Goal: Task Accomplishment & Management: Manage account settings

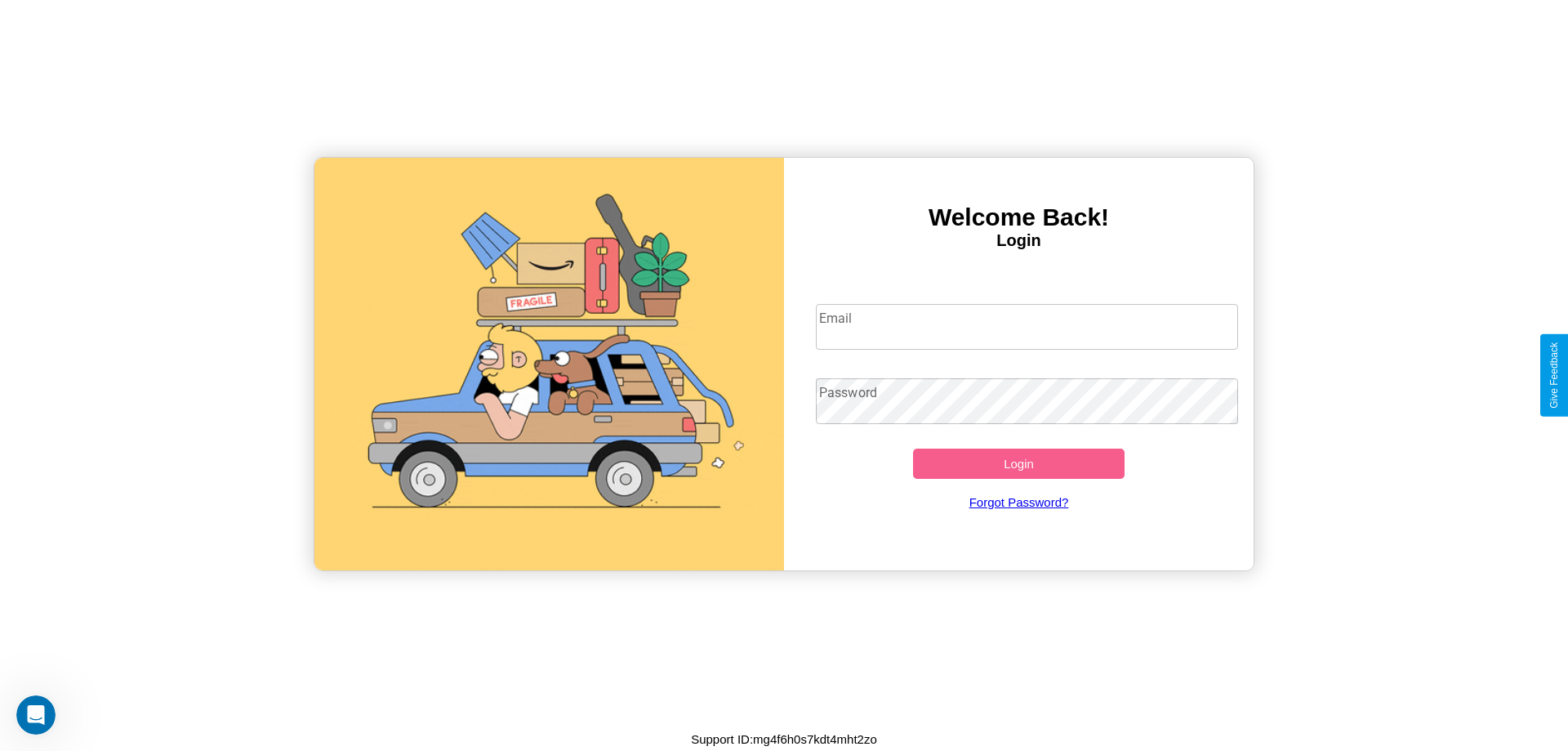
click at [1026, 326] on input "Email" at bounding box center [1027, 327] width 423 height 46
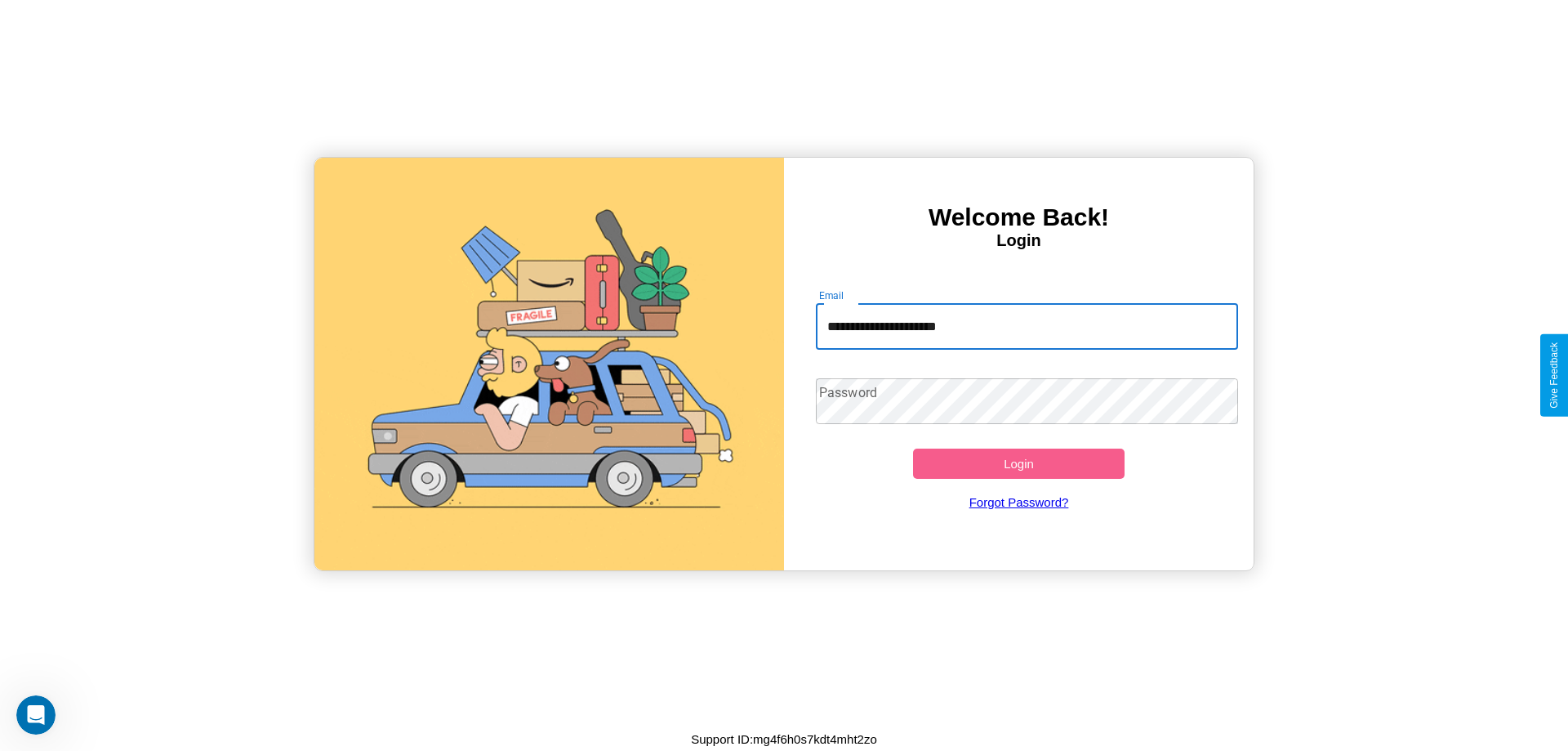
type input "**********"
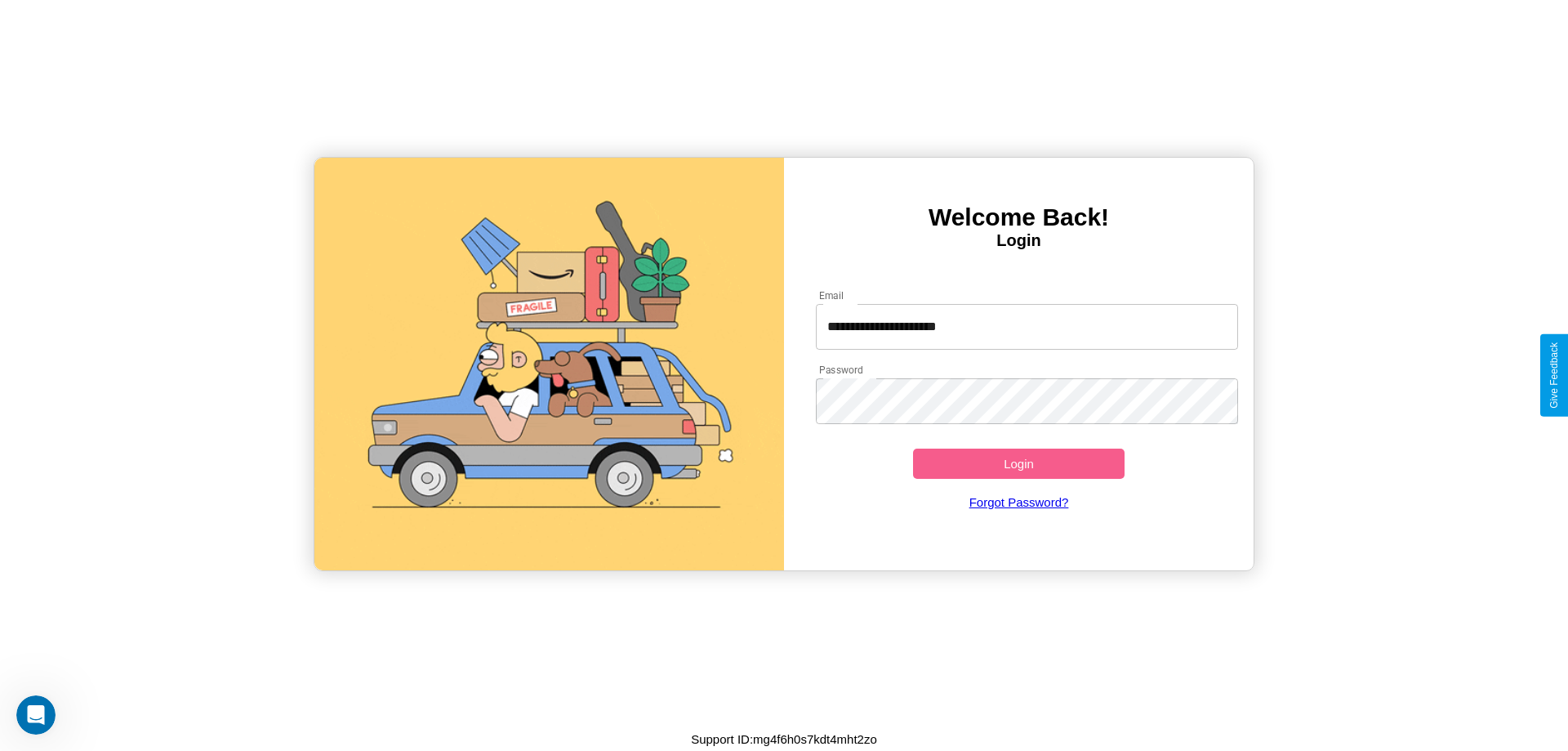
click at [1019, 463] on button "Login" at bounding box center [1019, 463] width 211 height 30
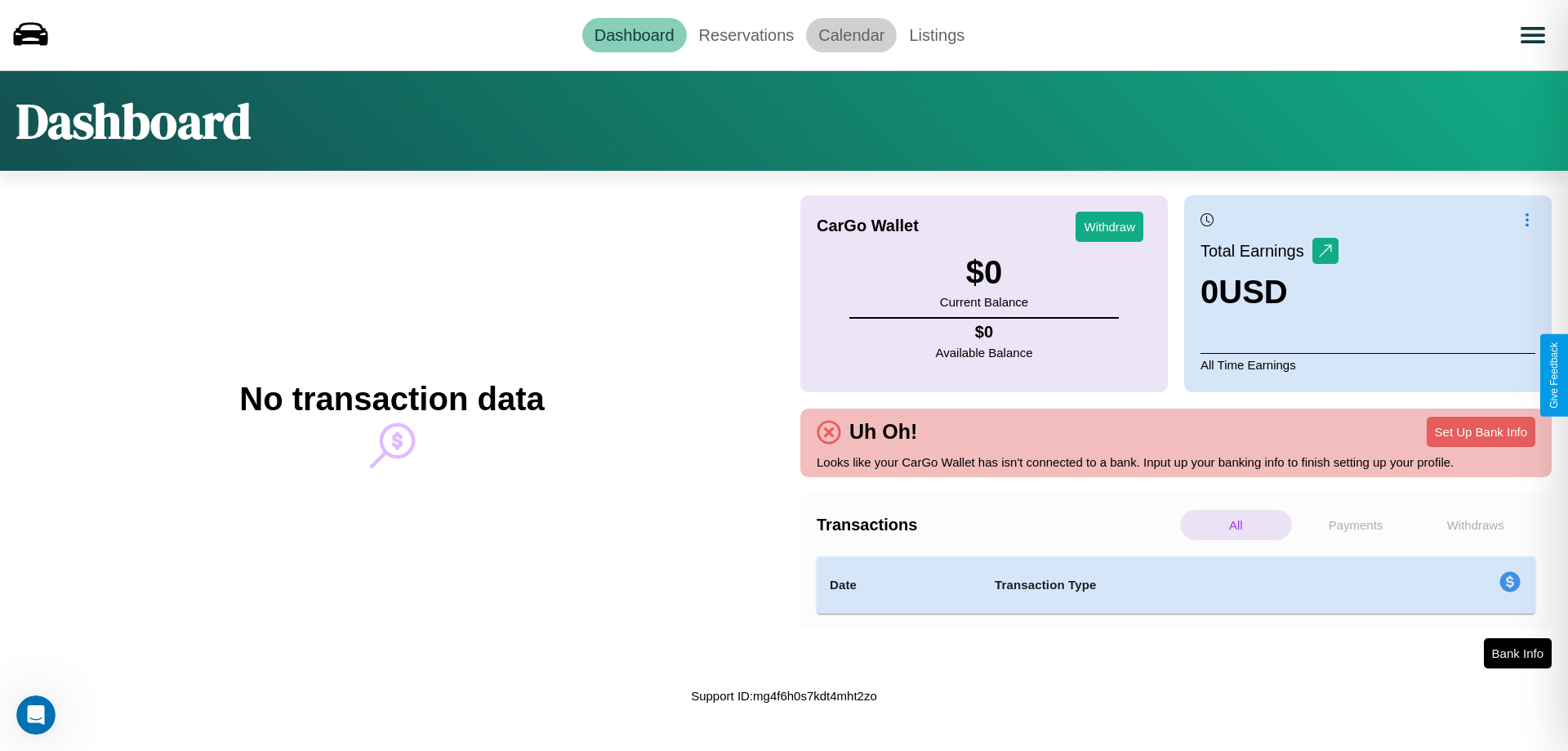
click at [851, 34] on link "Calendar" at bounding box center [852, 34] width 90 height 34
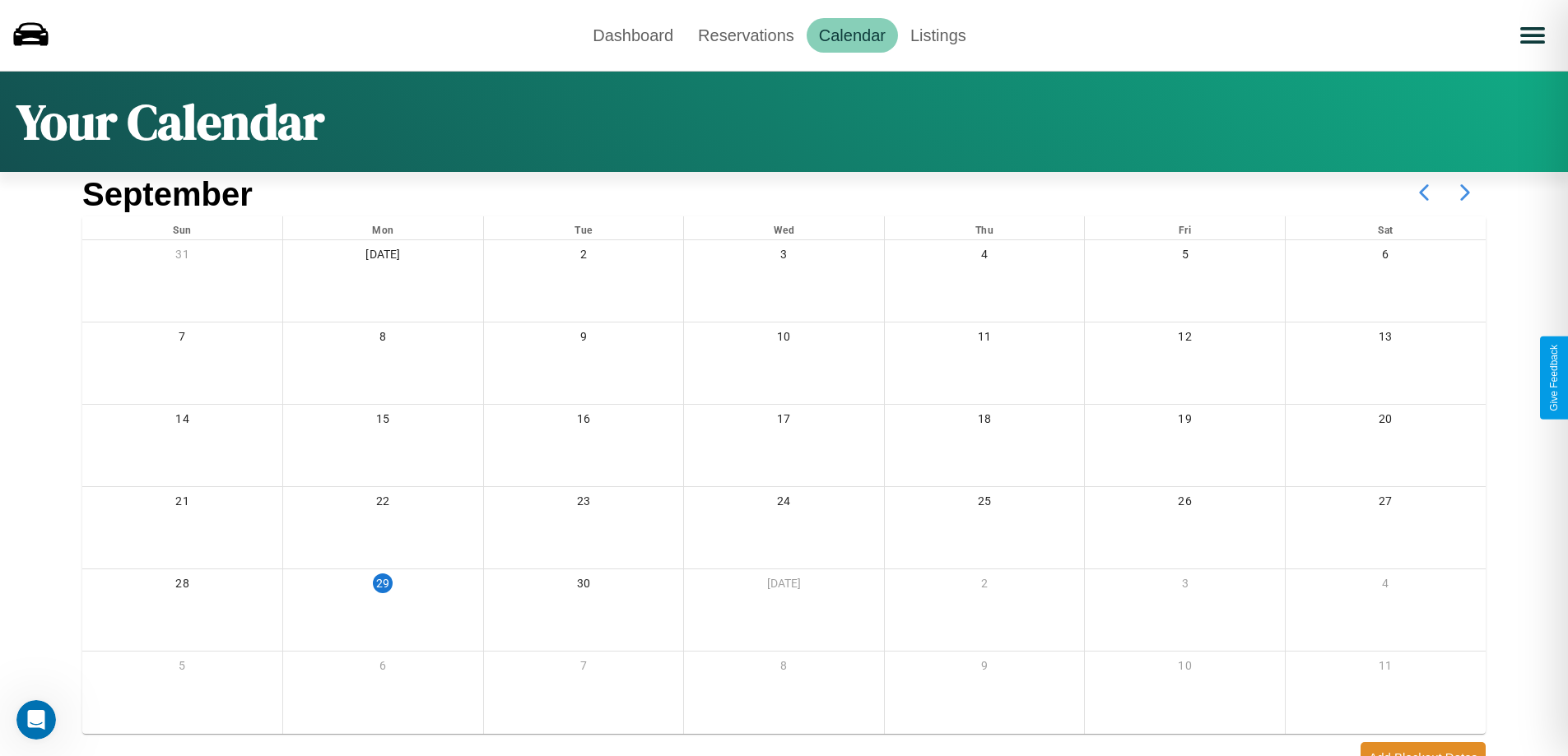
click at [1464, 193] on icon at bounding box center [1464, 192] width 41 height 41
click at [632, 35] on link "Dashboard" at bounding box center [632, 35] width 105 height 35
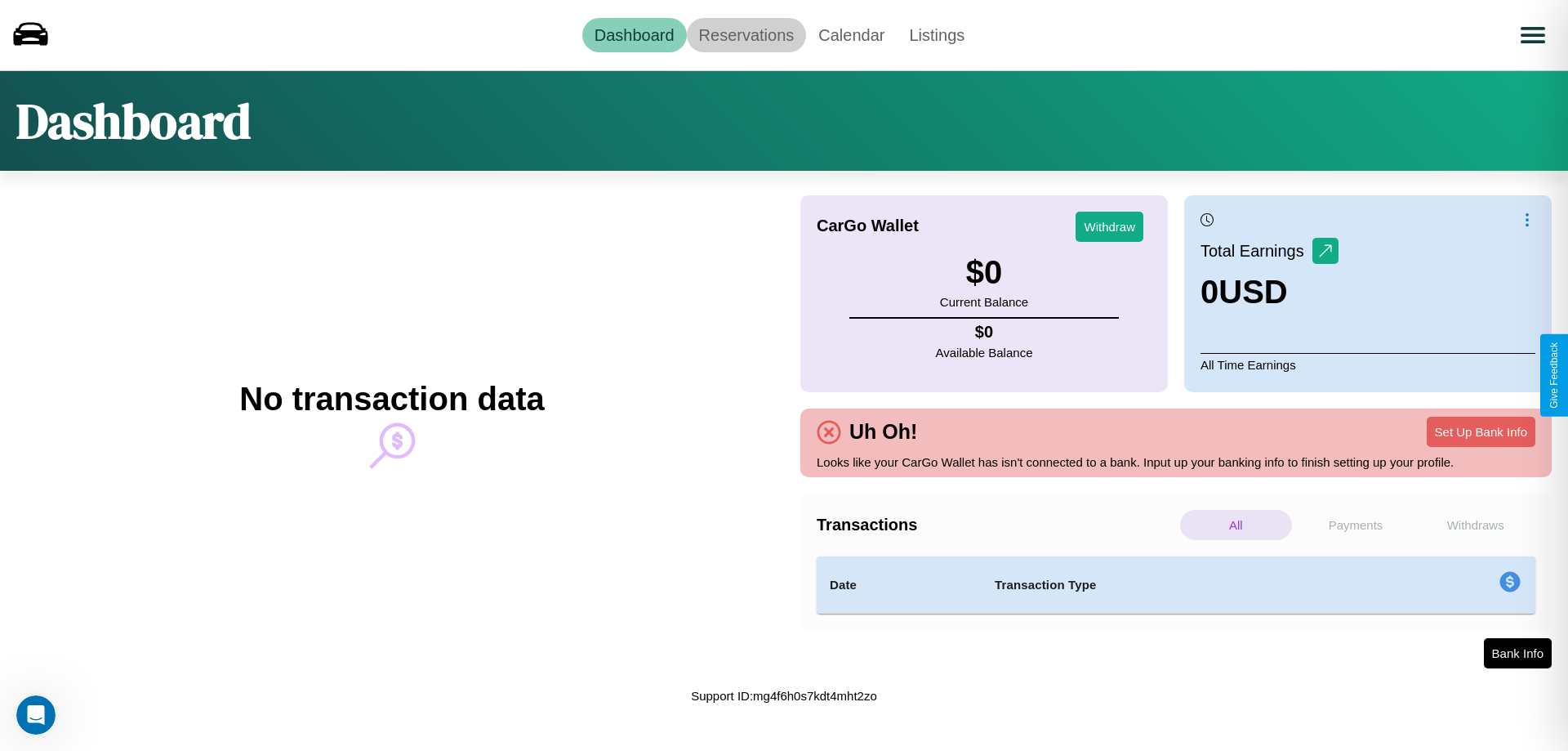
click at [746, 34] on link "Reservations" at bounding box center [747, 34] width 120 height 34
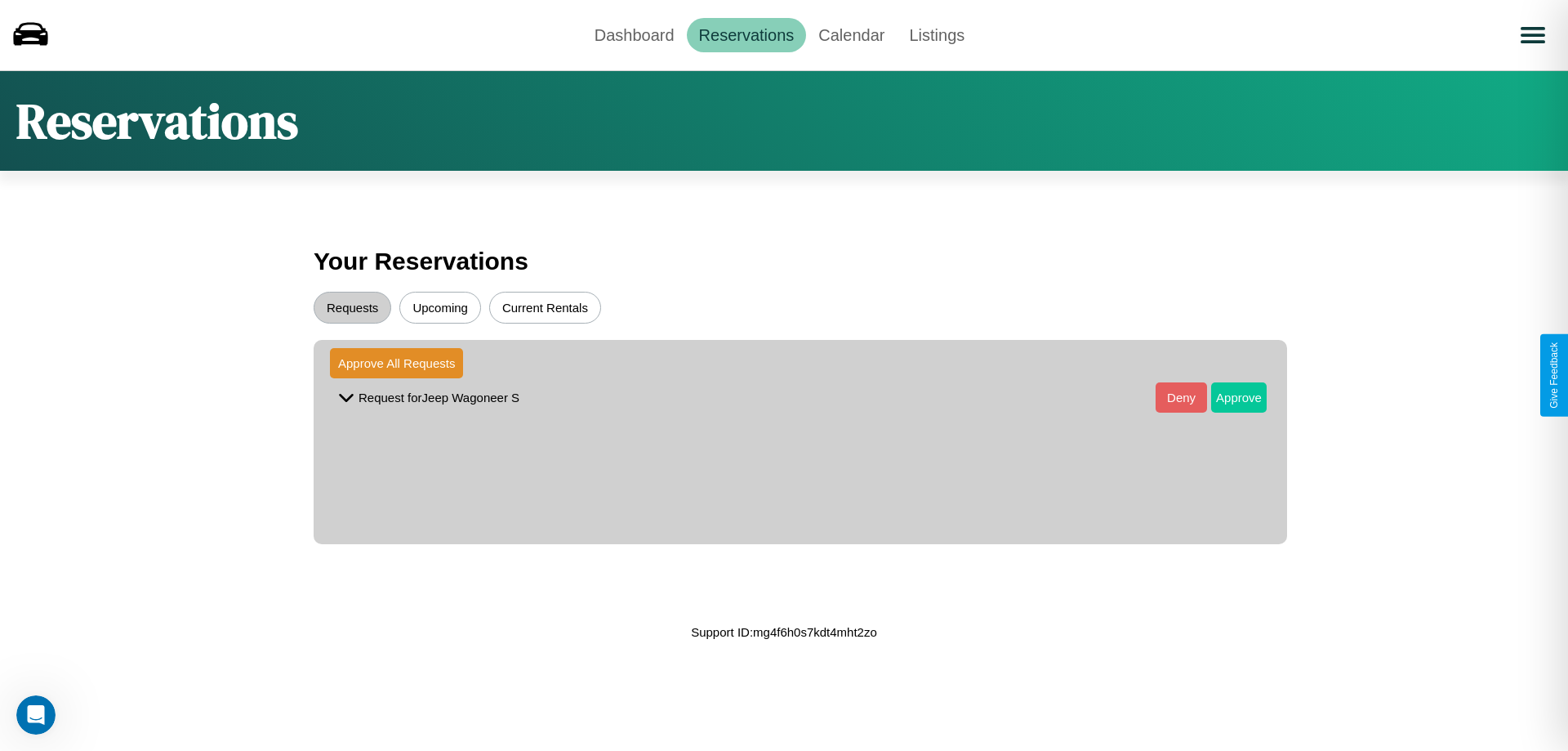
click at [1227, 397] on button "Approve" at bounding box center [1239, 397] width 55 height 30
